Goal: Task Accomplishment & Management: Manage account settings

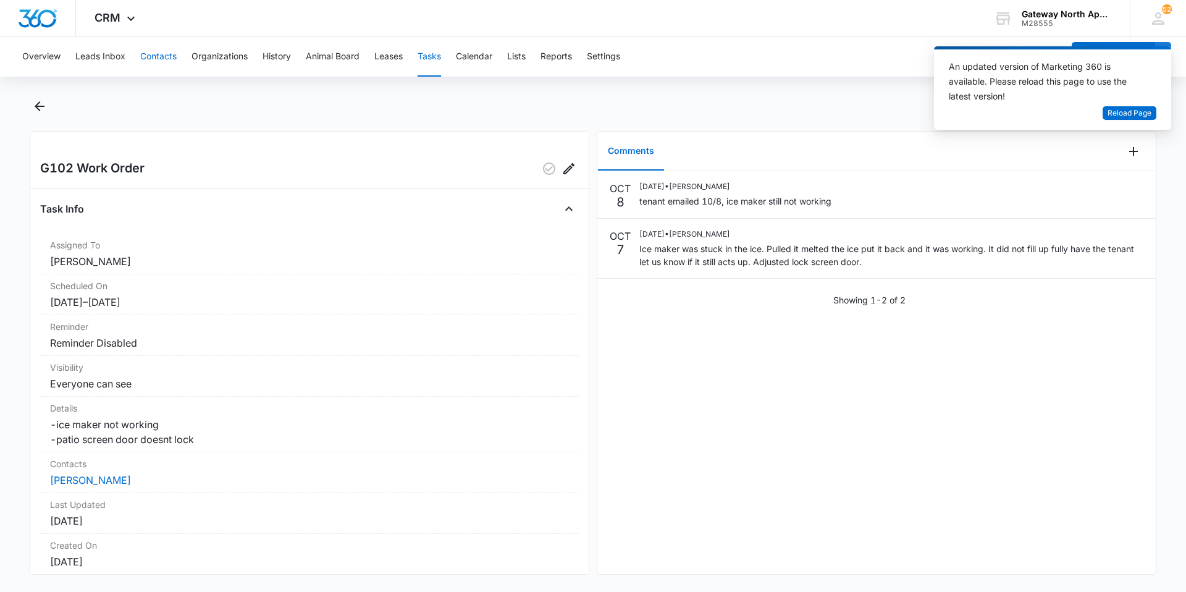
click at [166, 51] on button "Contacts" at bounding box center [158, 57] width 36 height 40
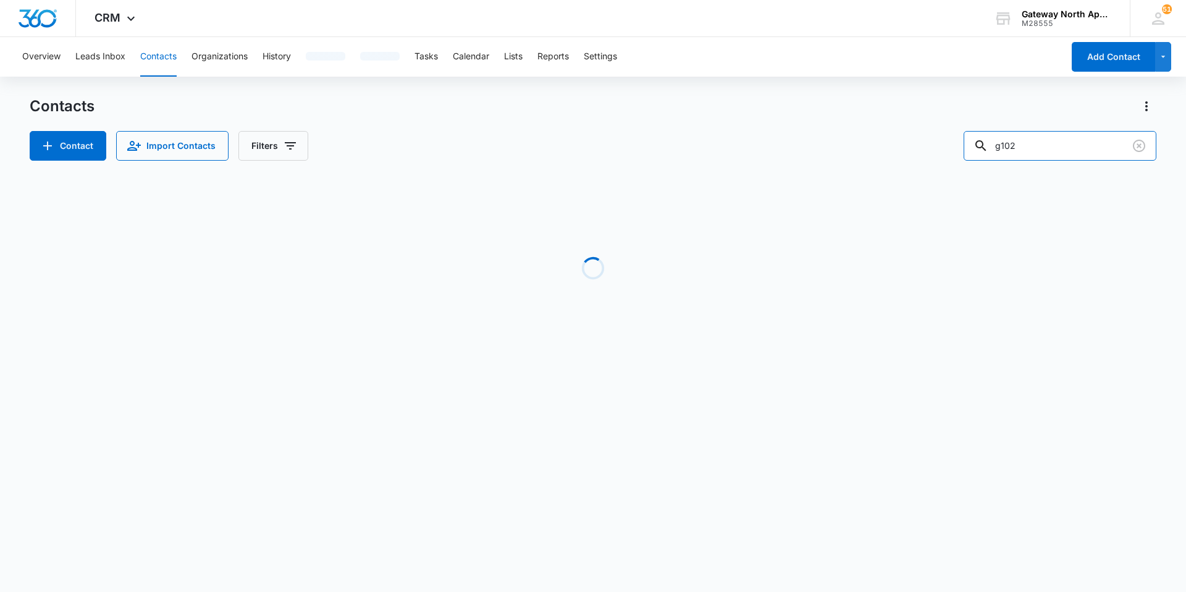
drag, startPoint x: 1038, startPoint y: 145, endPoint x: 965, endPoint y: 145, distance: 73.5
click at [965, 145] on div "Contact Import Contacts Filters g102" at bounding box center [593, 146] width 1127 height 30
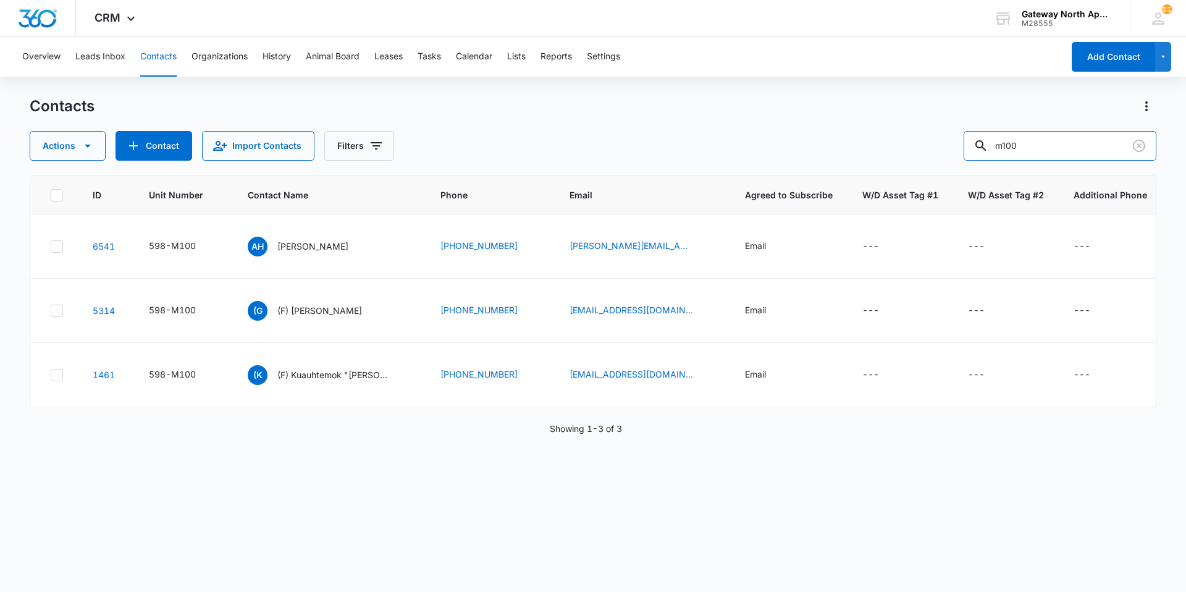
drag, startPoint x: 1056, startPoint y: 148, endPoint x: 969, endPoint y: 153, distance: 87.2
click at [971, 153] on div "Actions Contact Import Contacts Filters m100" at bounding box center [593, 146] width 1127 height 30
type input "c102"
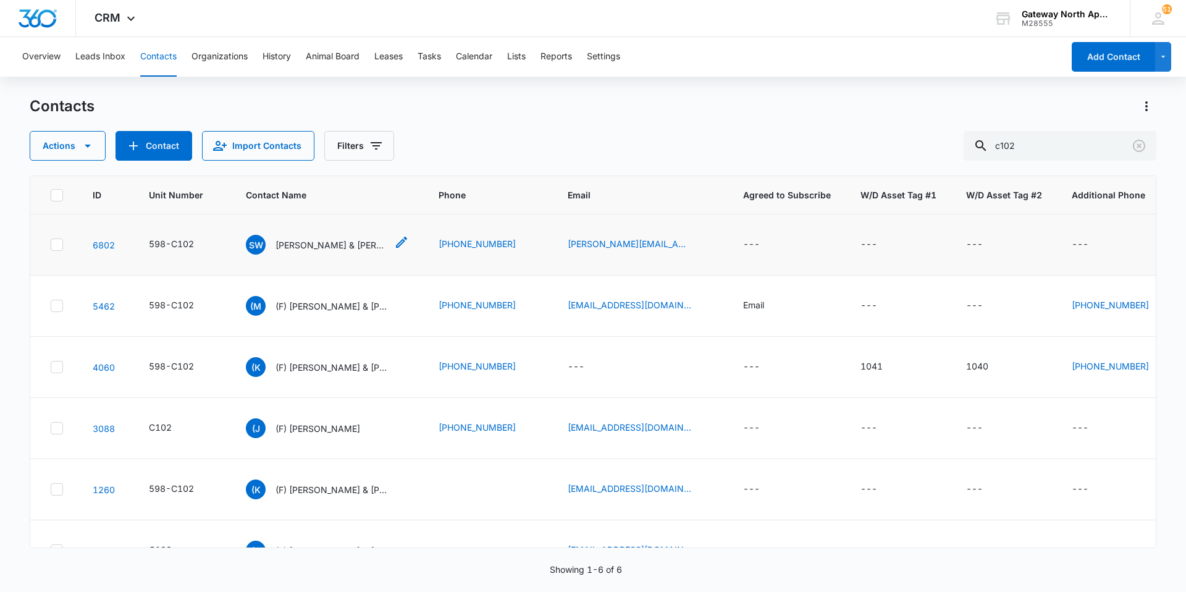
click at [342, 242] on p "Samantha Watkinson & Nick Thackston" at bounding box center [331, 244] width 111 height 13
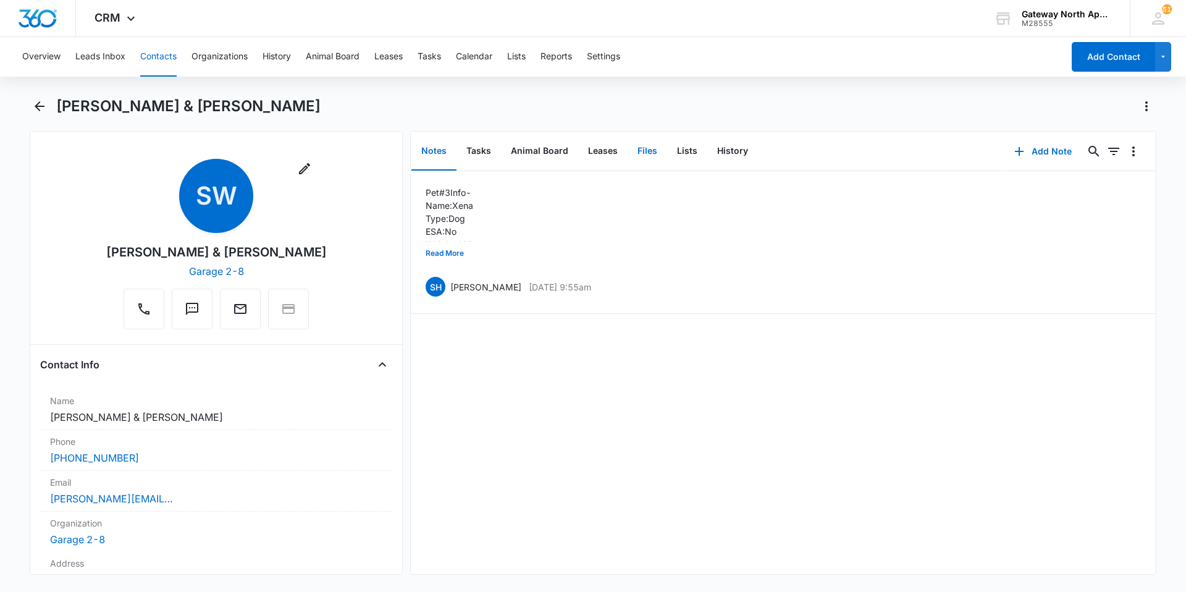
click at [637, 140] on button "Files" at bounding box center [648, 151] width 40 height 38
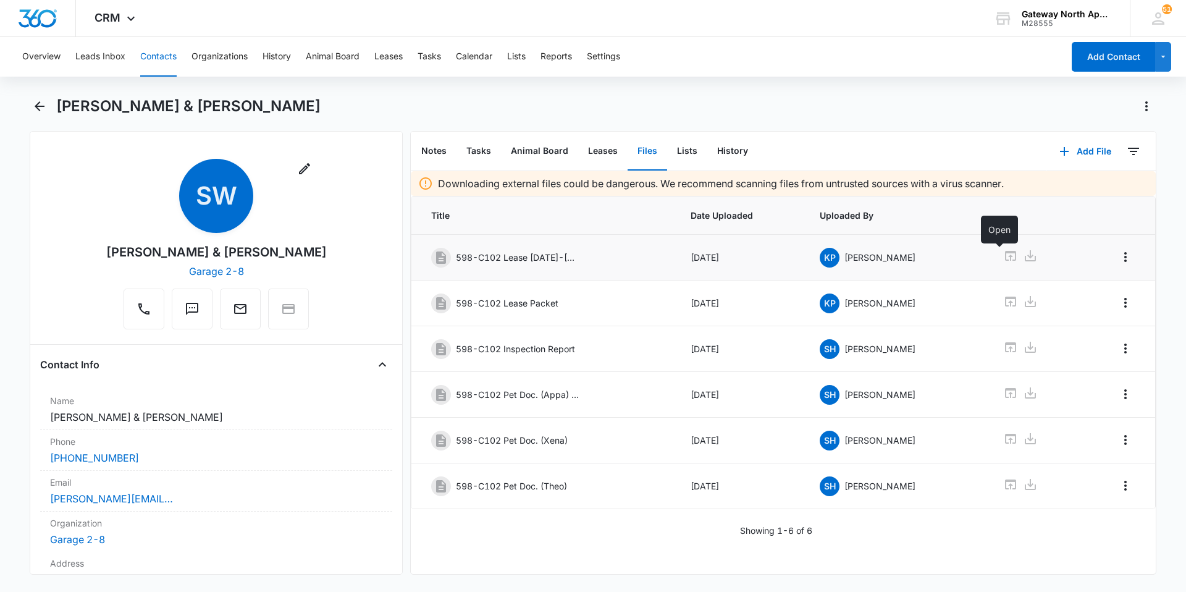
click at [1005, 256] on icon at bounding box center [1010, 256] width 11 height 10
click at [1003, 303] on icon at bounding box center [1010, 301] width 15 height 15
